Goal: Information Seeking & Learning: Learn about a topic

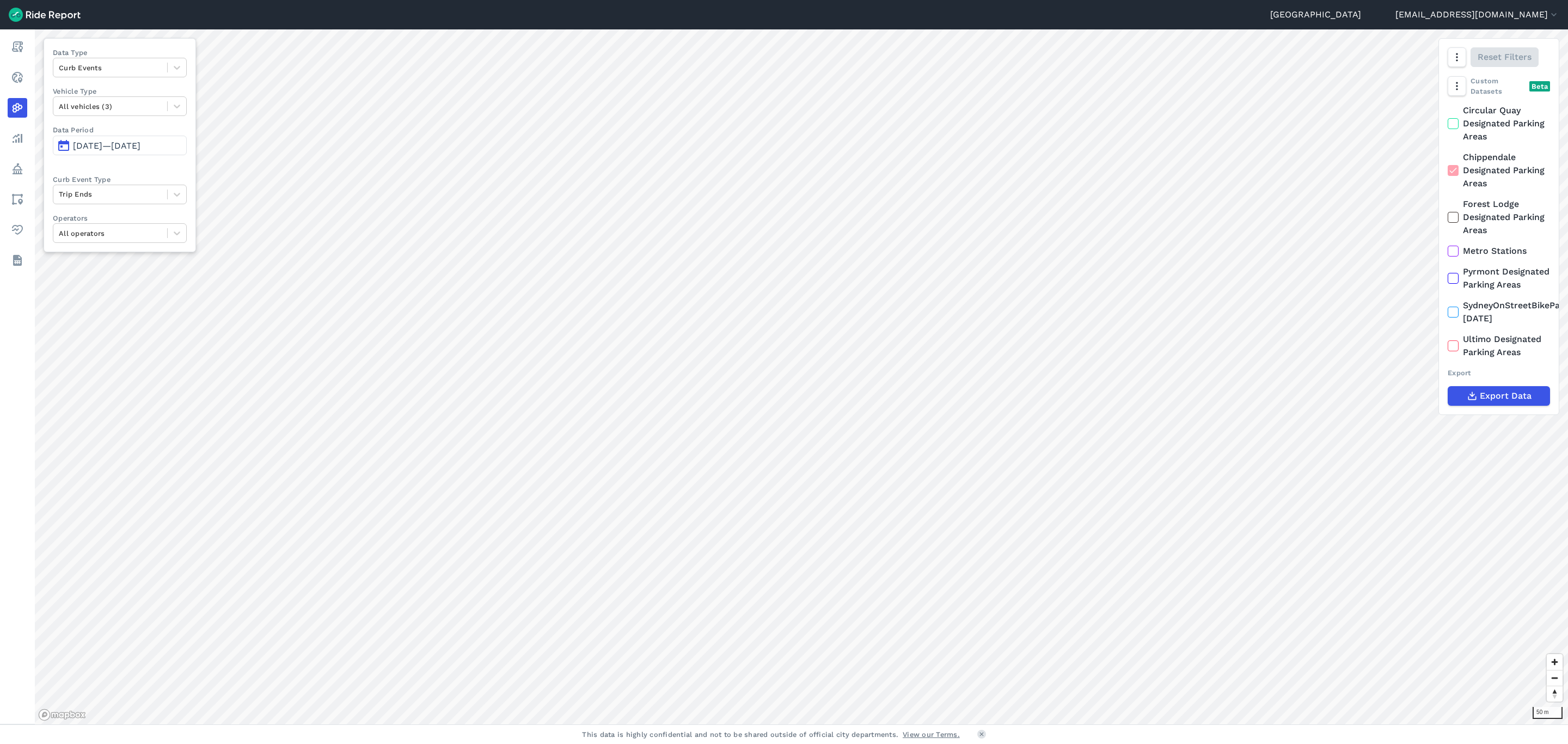
click at [1451, 172] on use at bounding box center [1453, 170] width 7 height 5
click at [1447, 158] on input "Chippendale Designated Parking Areas" at bounding box center [1447, 155] width 0 height 7
click at [1454, 216] on icon at bounding box center [1453, 217] width 10 height 11
click at [1447, 205] on input "Forest Lodge Designated Parking Areas" at bounding box center [1447, 202] width 0 height 7
click at [136, 142] on span "[DATE]—[DATE]" at bounding box center [107, 146] width 68 height 10
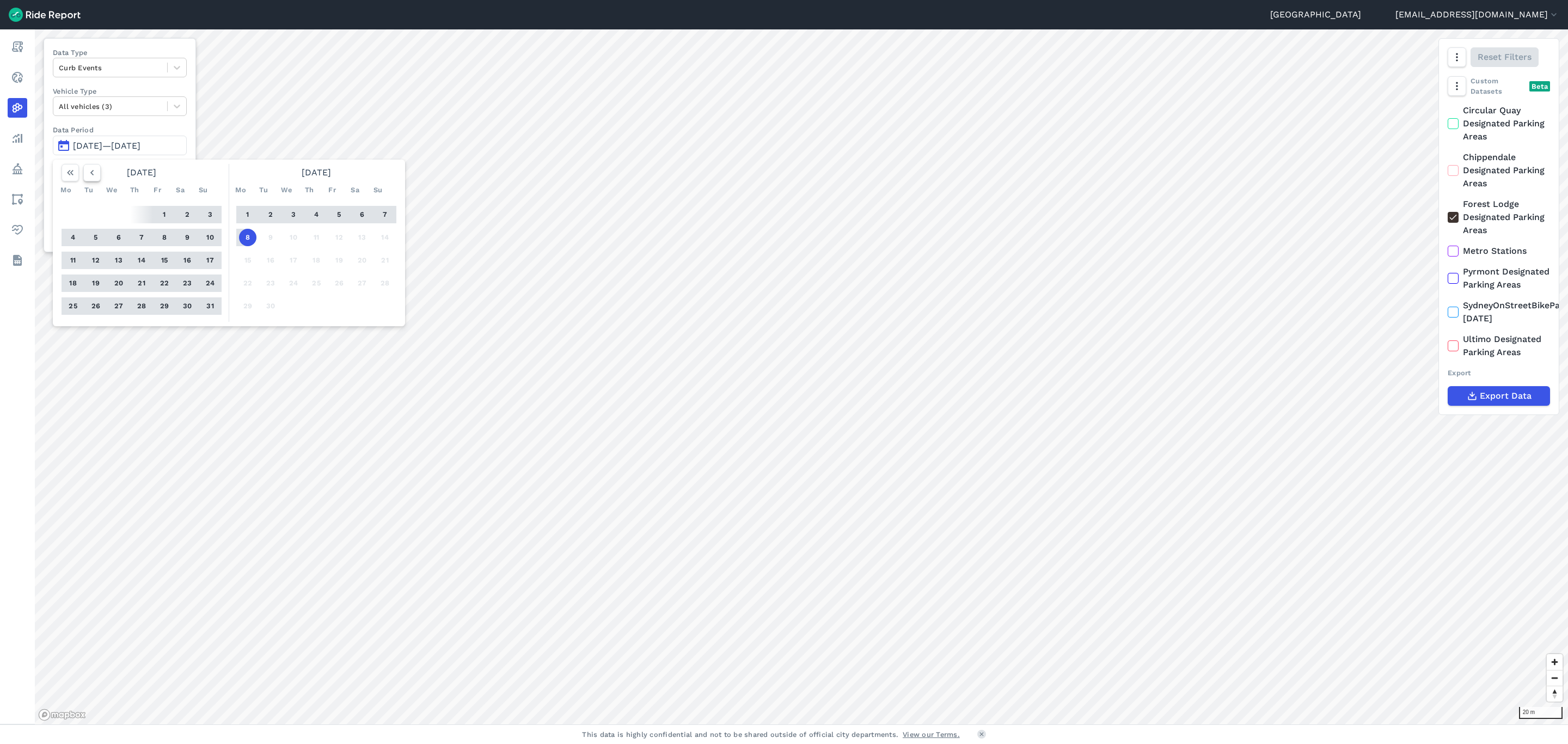
click at [96, 177] on icon "button" at bounding box center [92, 173] width 11 height 11
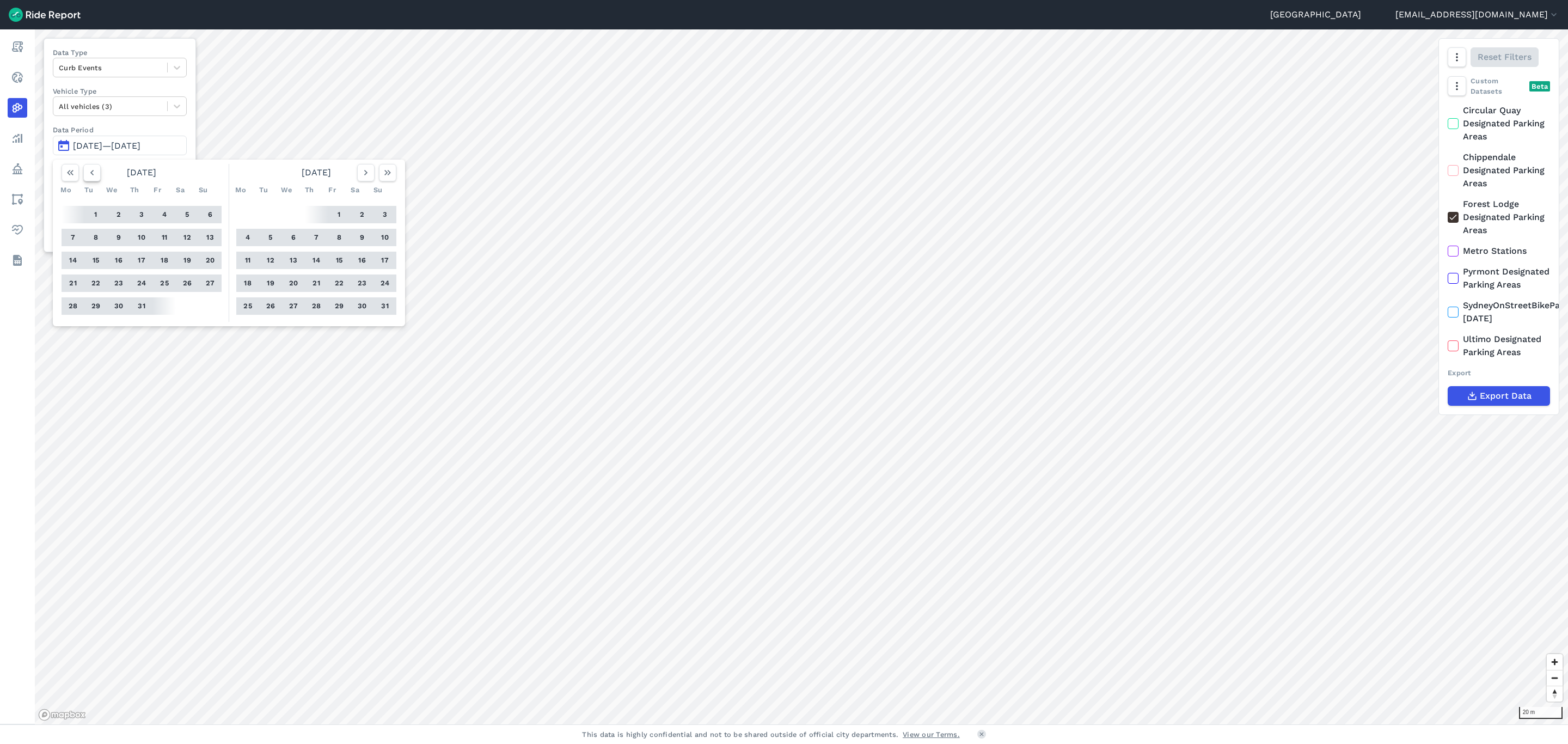
click at [96, 177] on icon "button" at bounding box center [92, 173] width 11 height 11
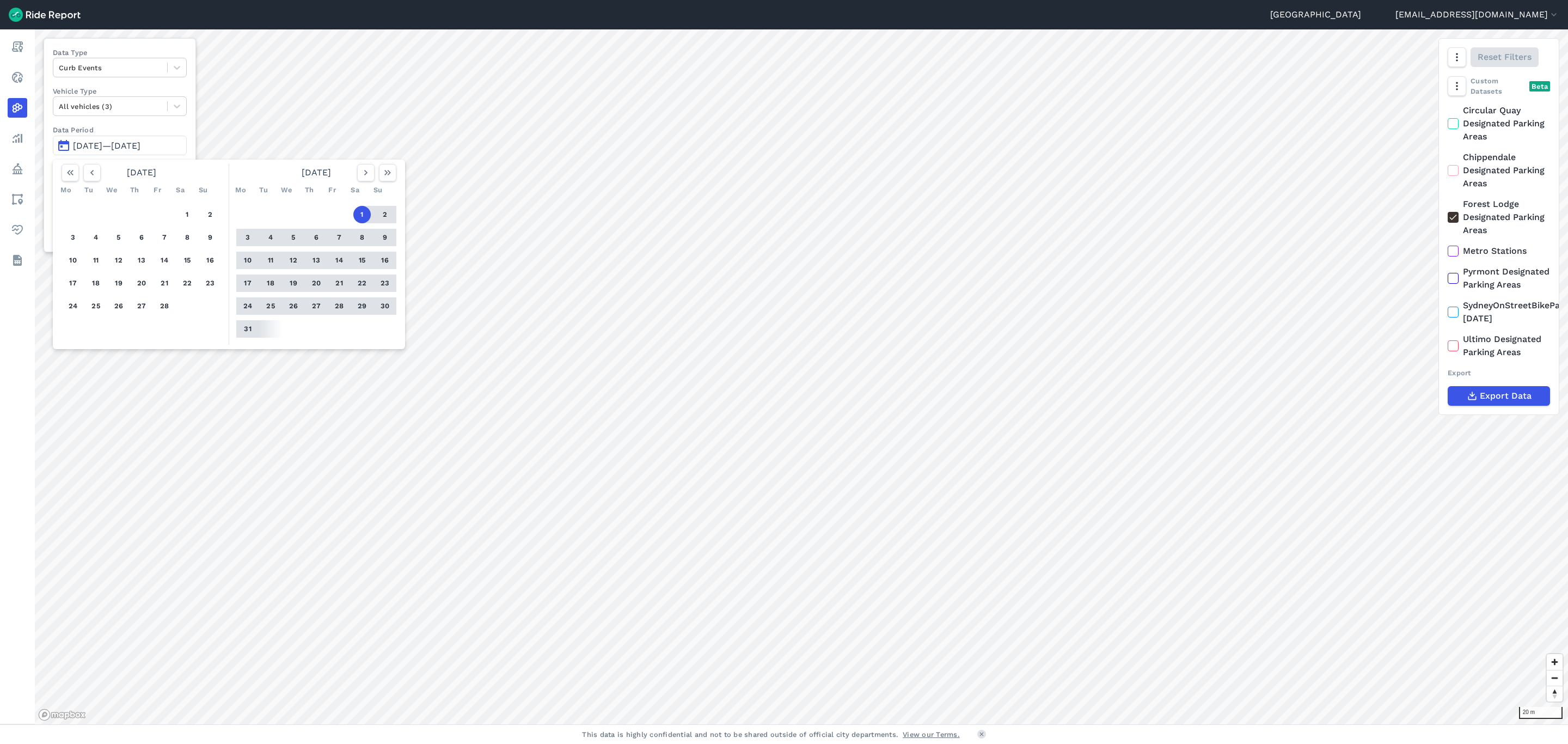
click at [103, 183] on div "Mo Tu We Th Fr Sa Su" at bounding box center [141, 190] width 169 height 18
click at [101, 172] on div "[DATE]" at bounding box center [141, 172] width 169 height 18
click at [96, 172] on icon "button" at bounding box center [92, 173] width 11 height 11
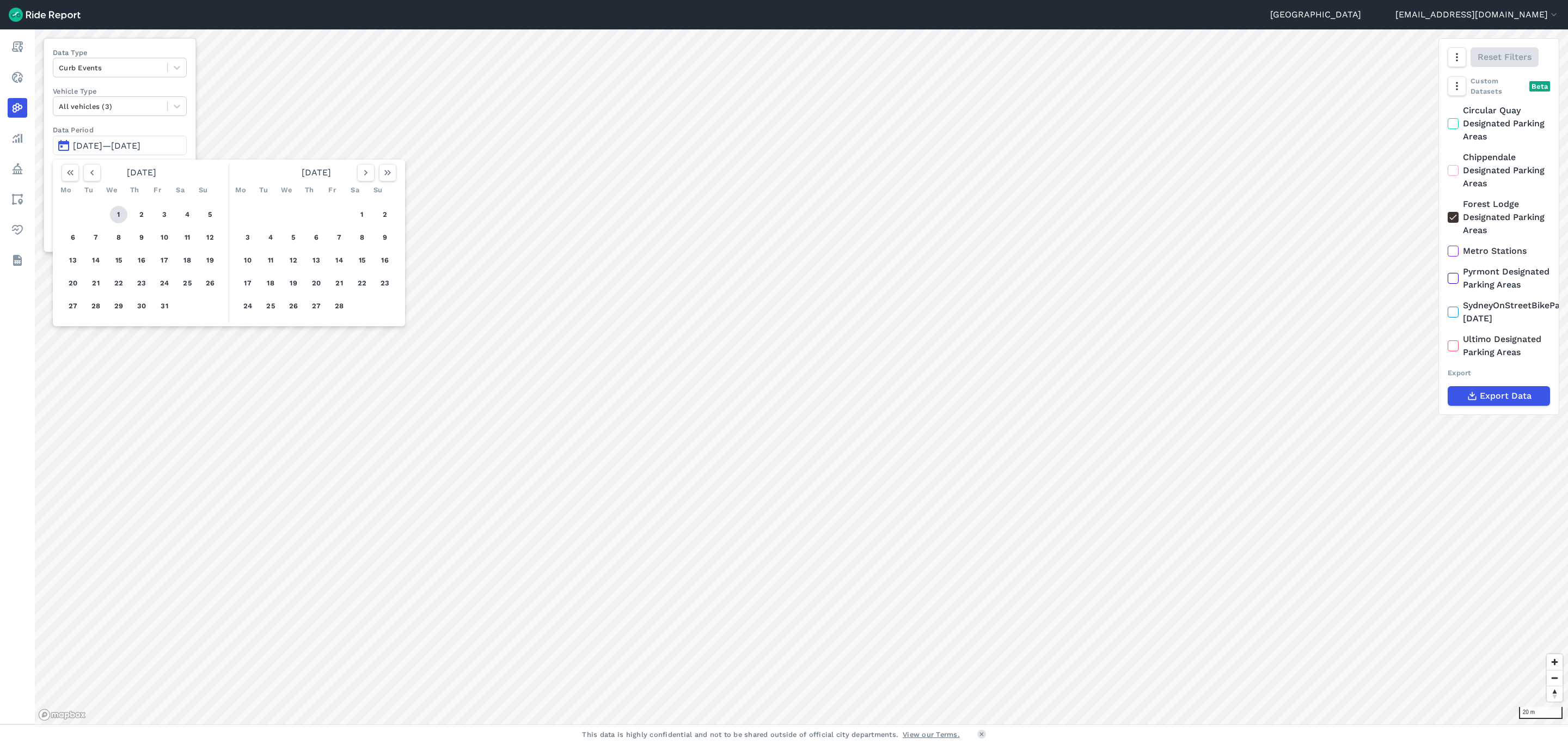
click at [119, 208] on button "1" at bounding box center [119, 214] width 18 height 18
click at [392, 175] on icon "button" at bounding box center [388, 173] width 11 height 11
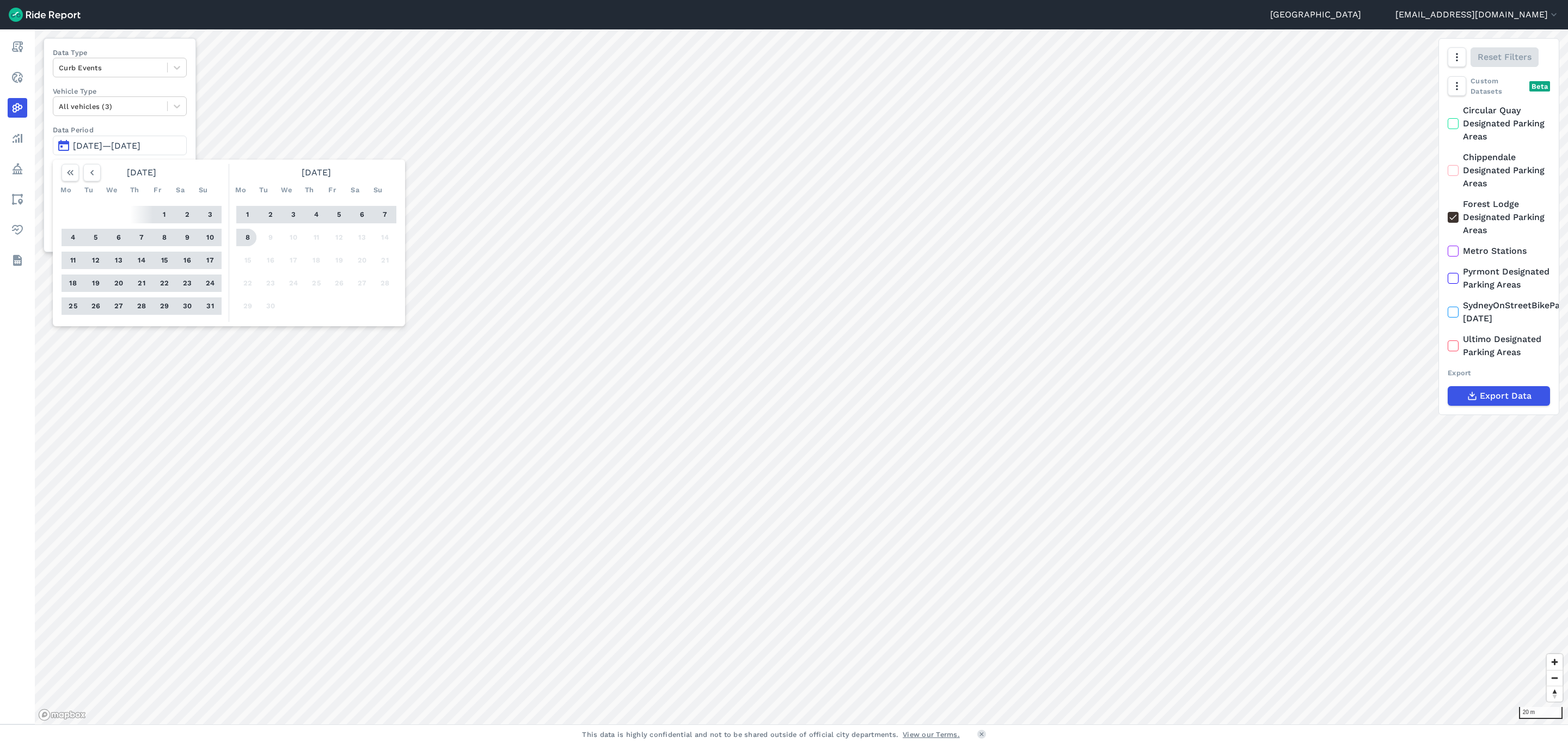
click at [242, 234] on button "8" at bounding box center [248, 237] width 18 height 18
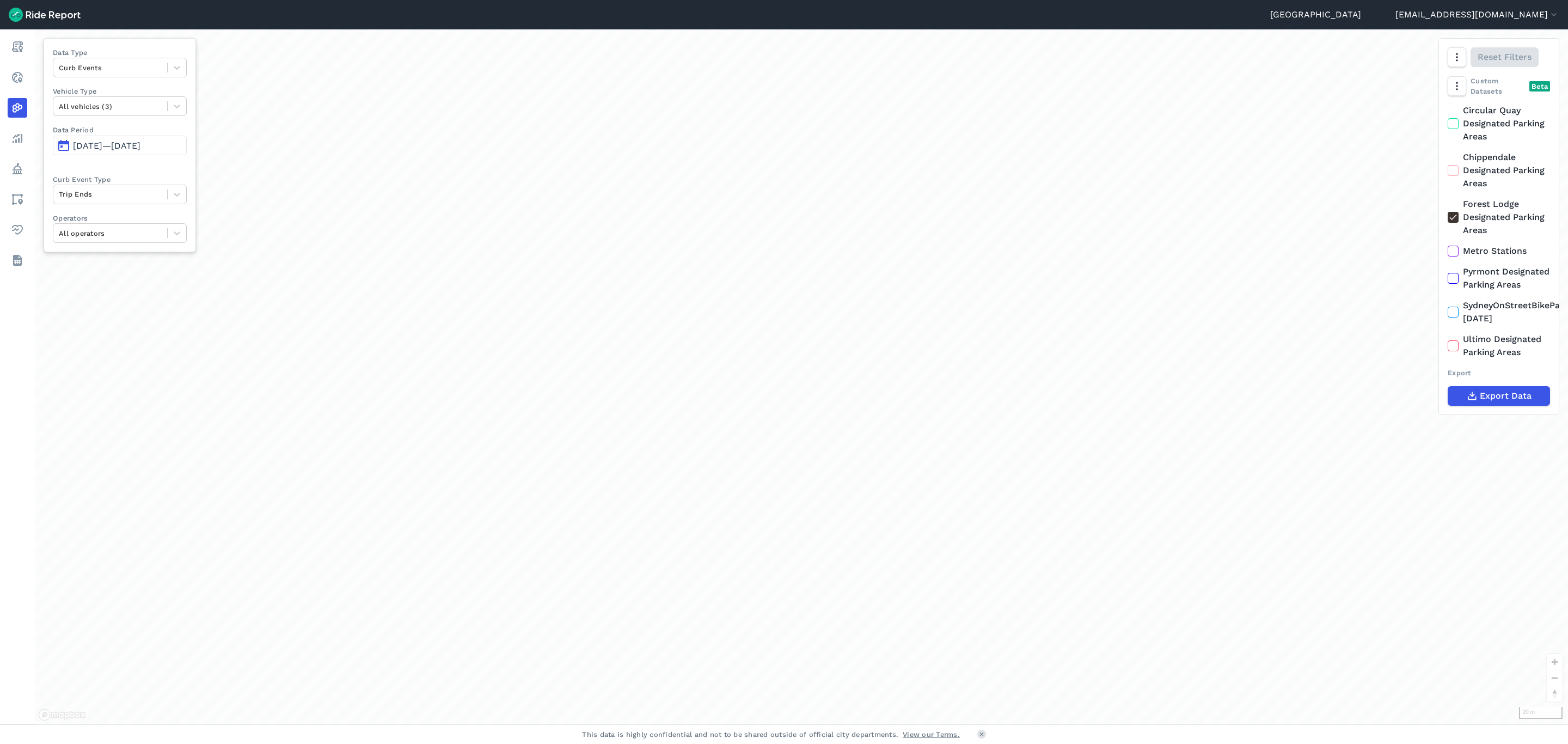
click at [441, 237] on div "loading" at bounding box center [801, 376] width 1533 height 695
click at [864, 0] on html "Sydney [EMAIL_ADDRESS][DOMAIN_NAME] Settings Terms Sign Out Report Realtime Hea…" at bounding box center [784, 372] width 1568 height 744
click at [1462, 59] on icon "button" at bounding box center [1457, 57] width 11 height 11
click at [1400, 174] on label "Heatmap" at bounding box center [1400, 173] width 64 height 23
click at [1368, 61] on input "Heatmap" at bounding box center [1368, 58] width 0 height 7
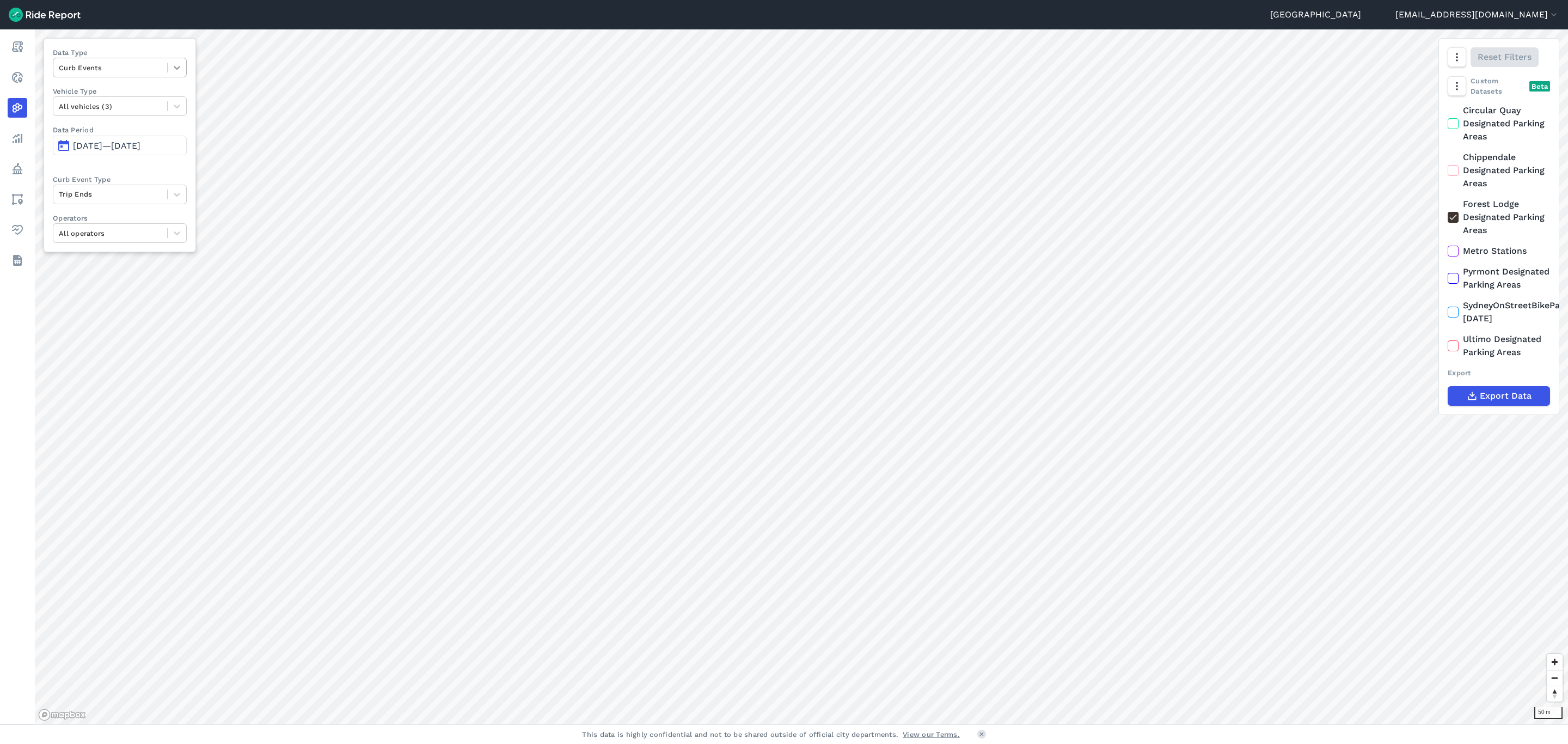
click at [183, 74] on div at bounding box center [177, 68] width 18 height 18
click at [123, 125] on div "Routes" at bounding box center [120, 132] width 134 height 19
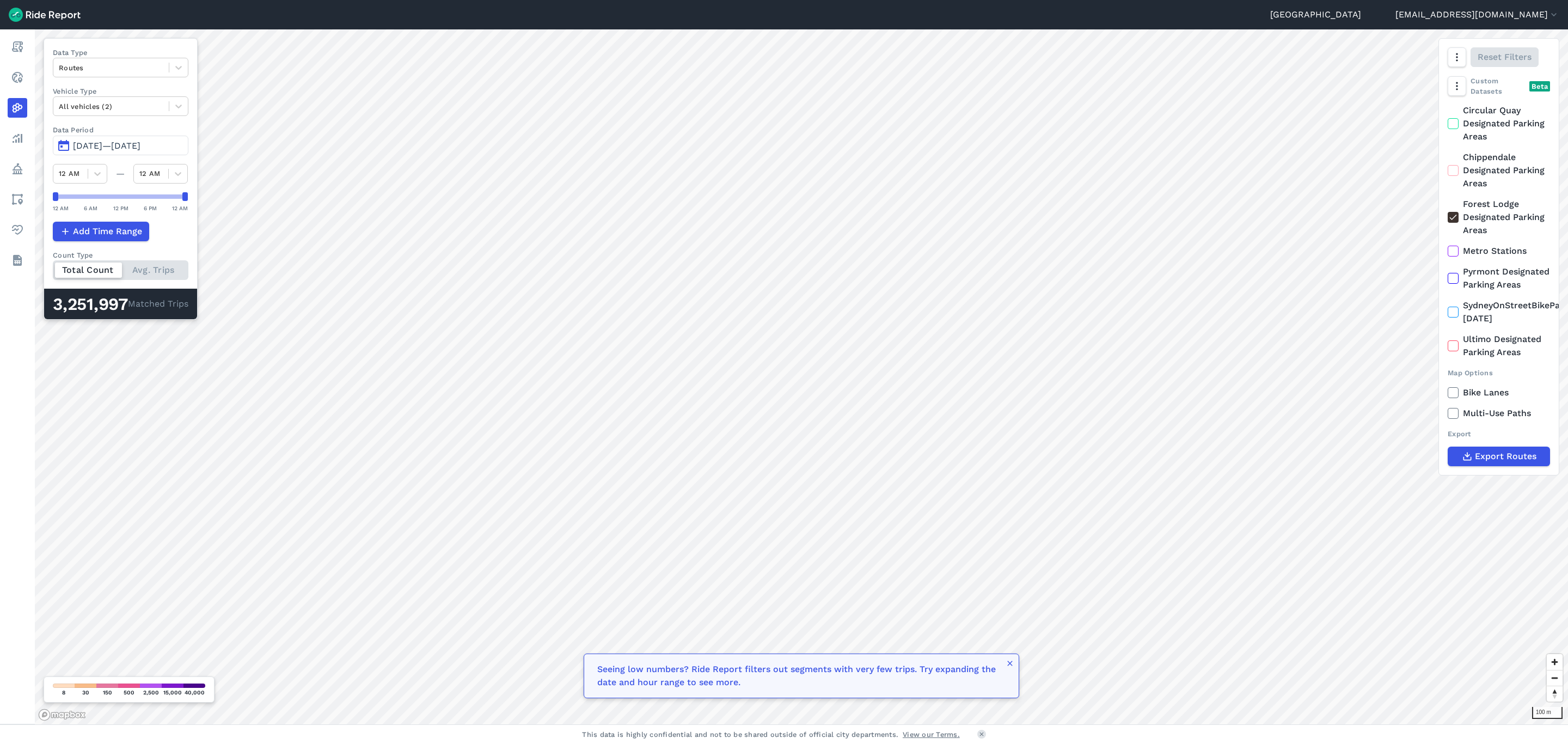
click at [1451, 216] on icon at bounding box center [1453, 217] width 10 height 11
click at [1447, 205] on input "Forest Lodge Designated Parking Areas" at bounding box center [1447, 202] width 0 height 7
click at [185, 75] on div at bounding box center [178, 68] width 18 height 18
click at [169, 135] on div "Curb Events" at bounding box center [121, 132] width 136 height 19
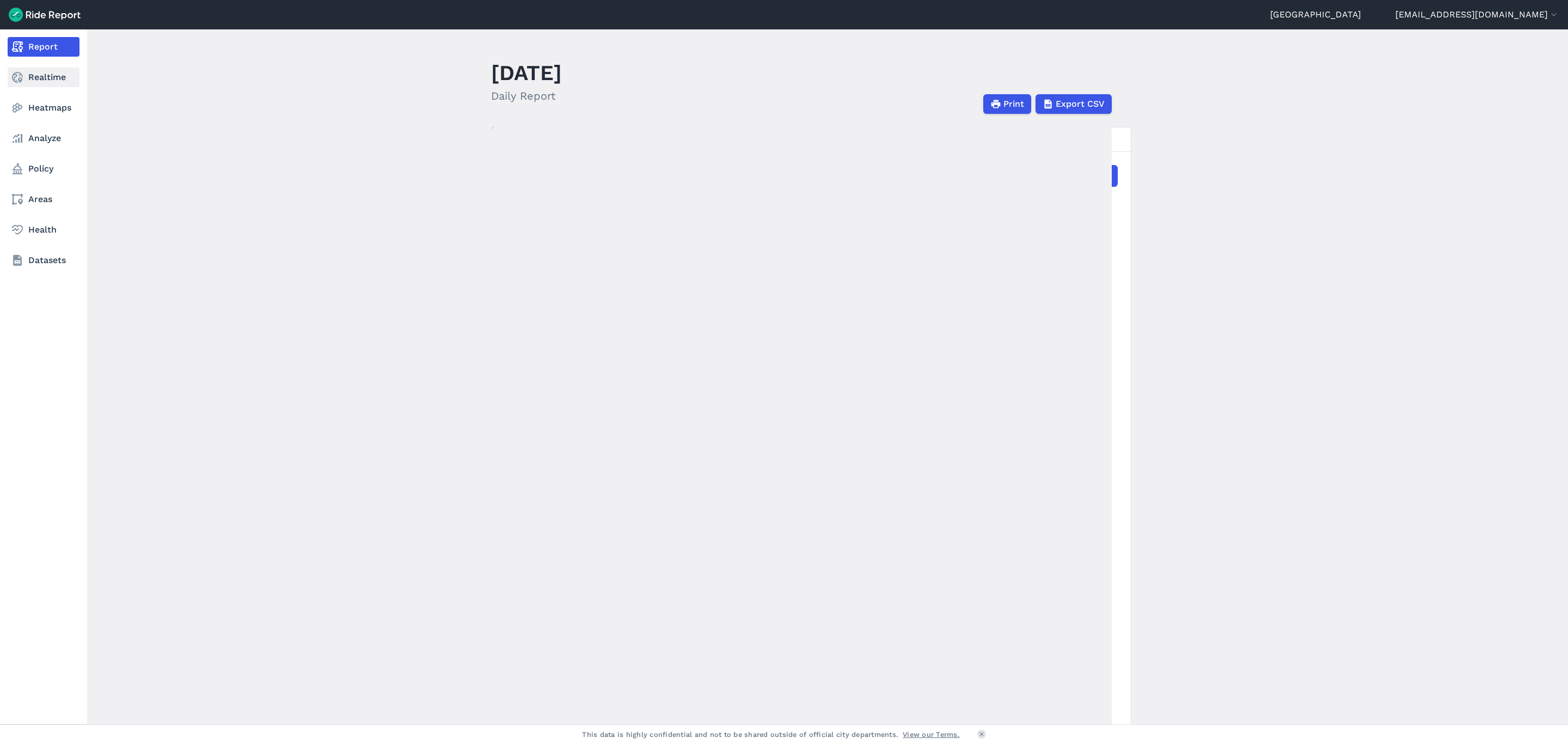
click at [51, 79] on link "Realtime" at bounding box center [44, 77] width 72 height 19
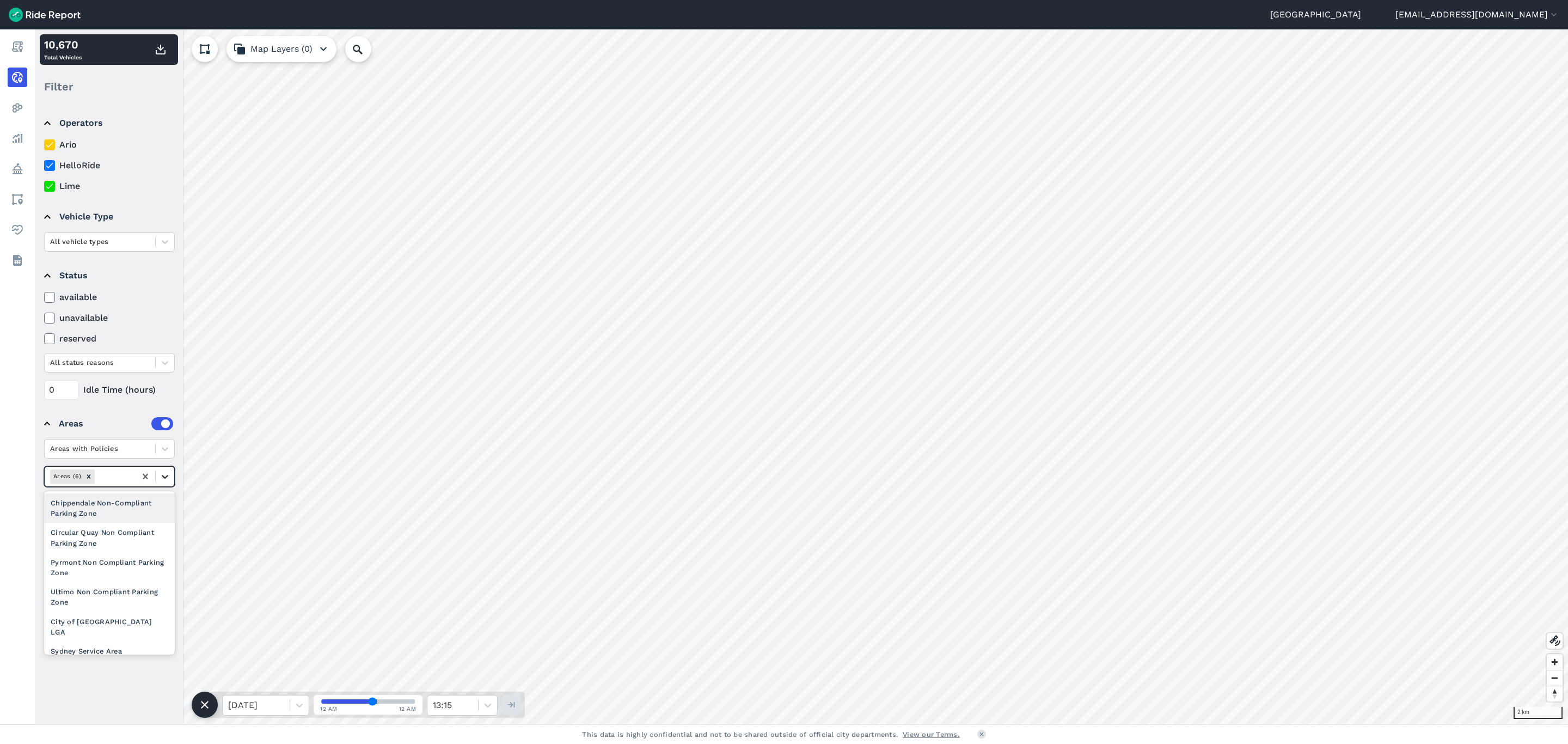
click at [165, 474] on icon at bounding box center [165, 477] width 11 height 11
click at [110, 628] on div "City of Sydney LGA" at bounding box center [109, 626] width 131 height 29
click at [160, 450] on icon at bounding box center [165, 449] width 11 height 11
click at [115, 493] on div "Areas without Policies" at bounding box center [109, 493] width 131 height 19
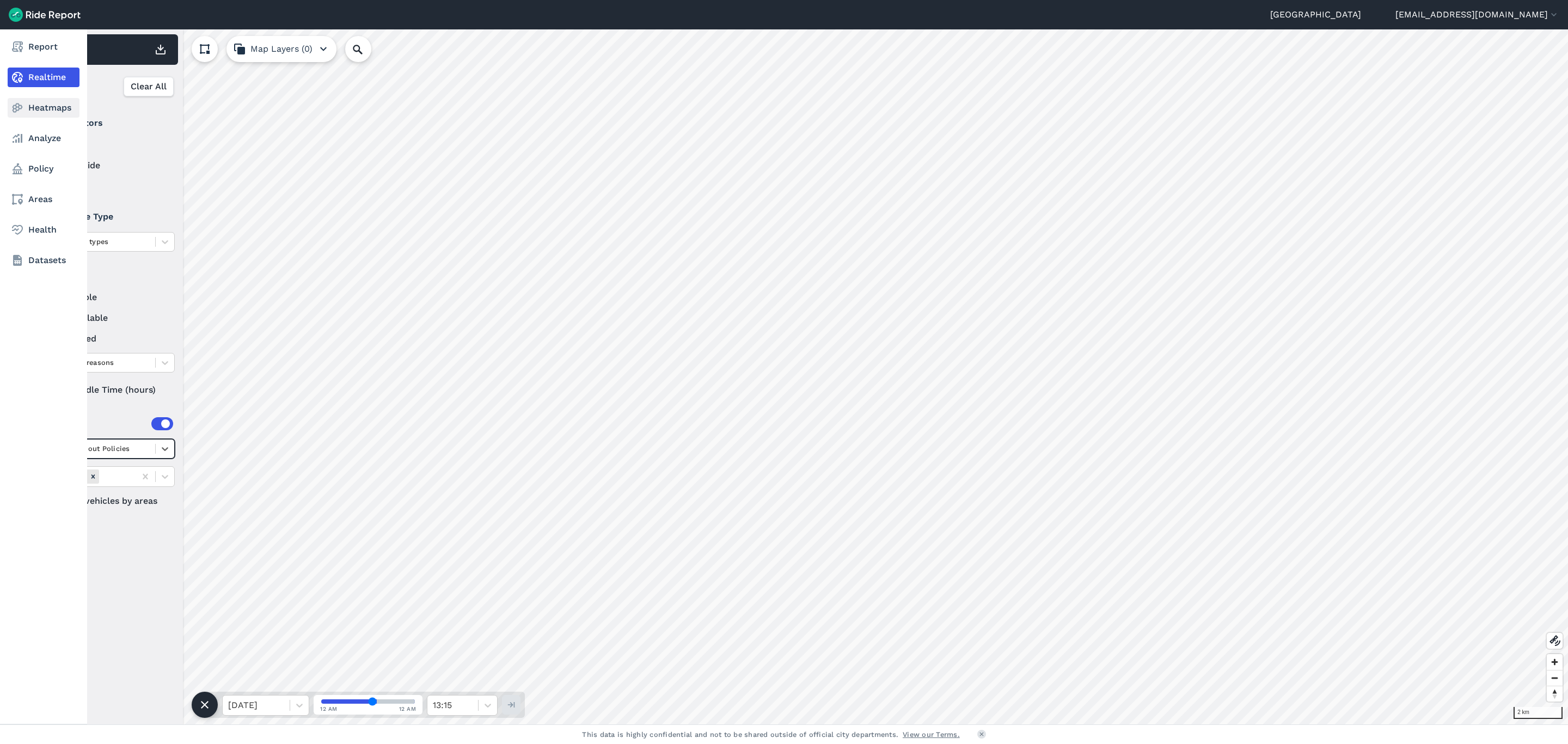
click at [41, 110] on link "Heatmaps" at bounding box center [44, 108] width 72 height 19
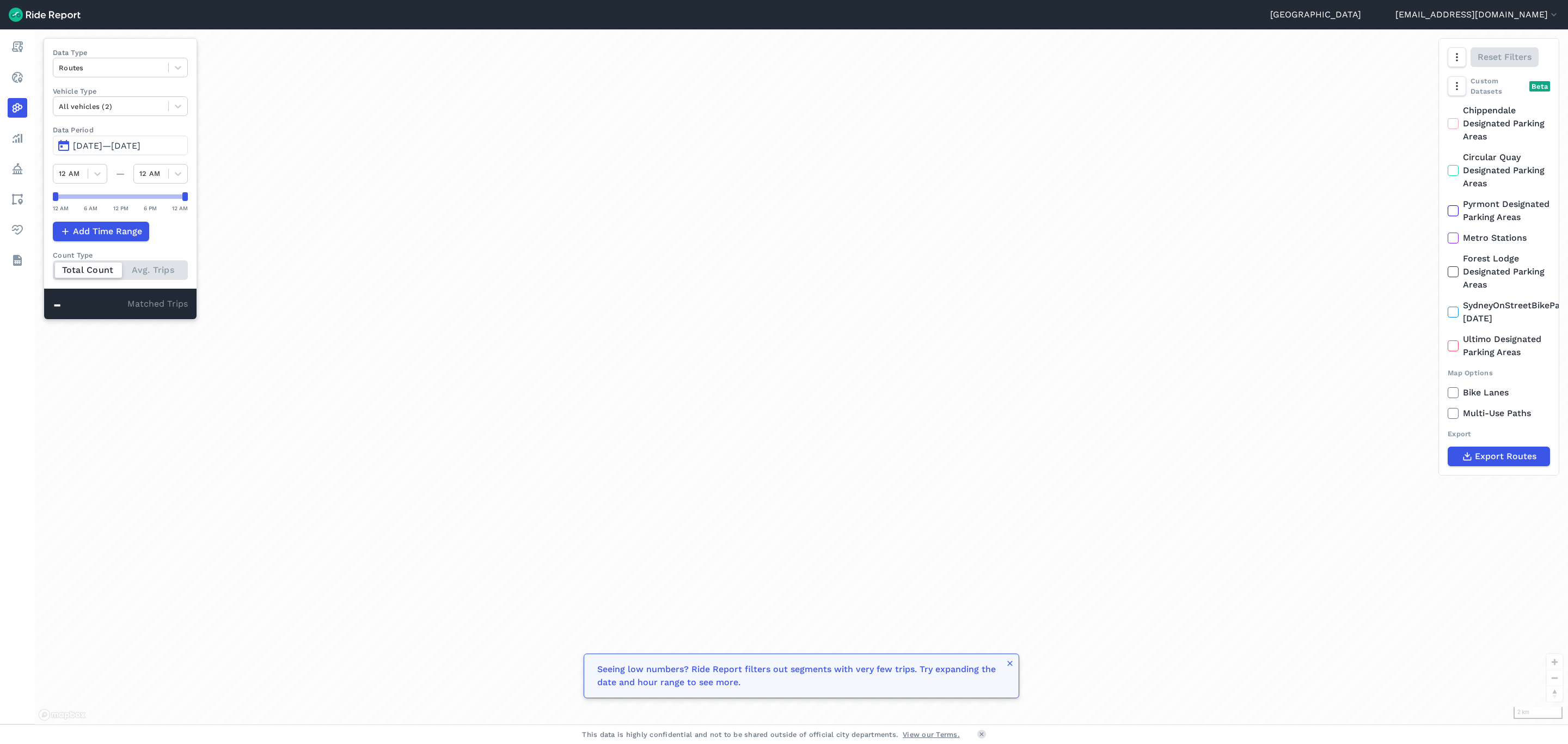
click at [1452, 317] on icon at bounding box center [1453, 312] width 10 height 11
click at [1447, 306] on input "SydneyOnStreetBikeParking [DATE]" at bounding box center [1447, 303] width 0 height 7
click at [181, 64] on icon at bounding box center [178, 68] width 11 height 11
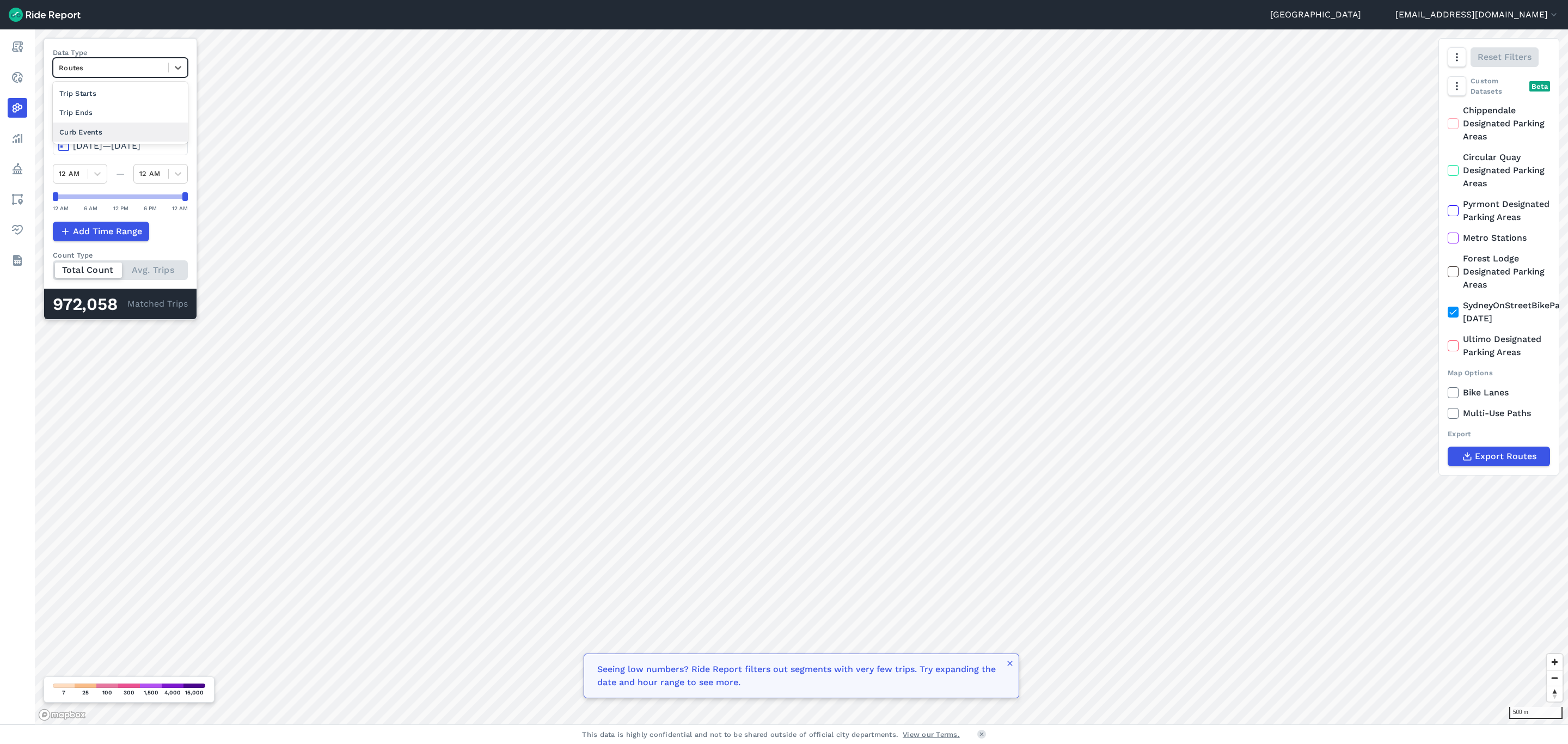
click at [129, 126] on div "Curb Events" at bounding box center [121, 132] width 135 height 19
